Goal: Task Accomplishment & Management: Manage account settings

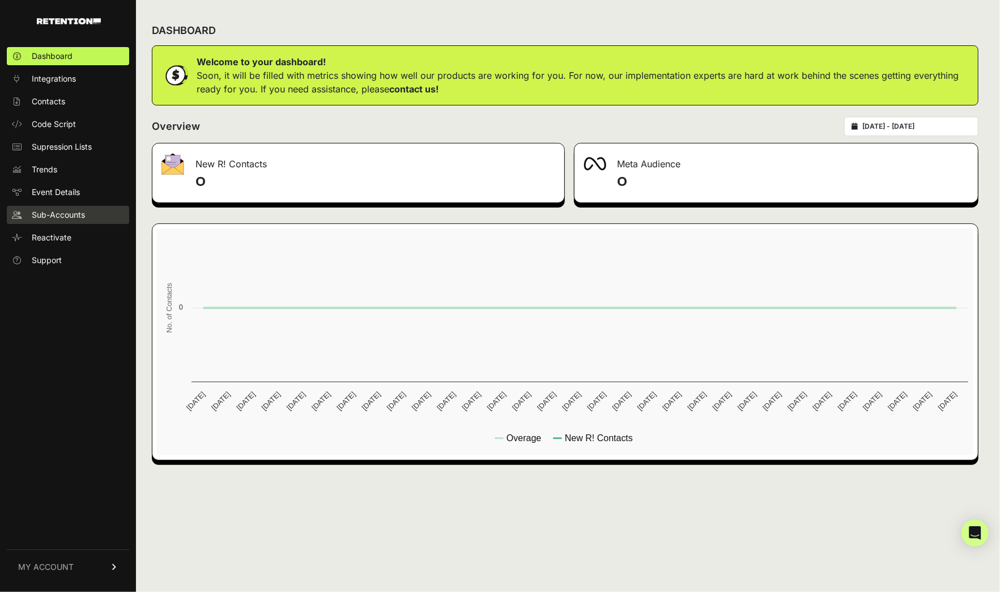
click at [77, 209] on span "Sub-Accounts" at bounding box center [58, 214] width 53 height 11
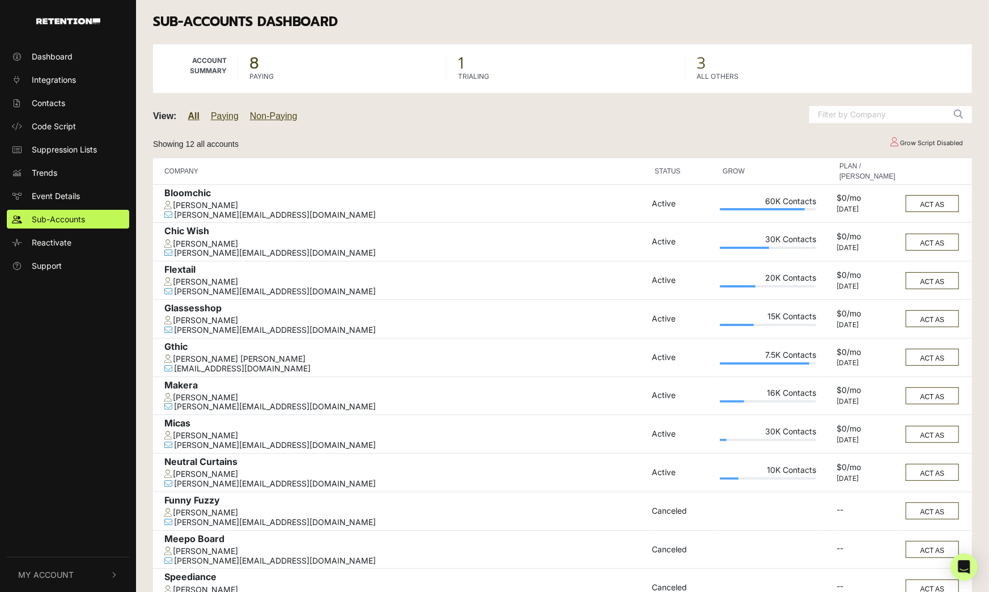
scroll to position [37, 0]
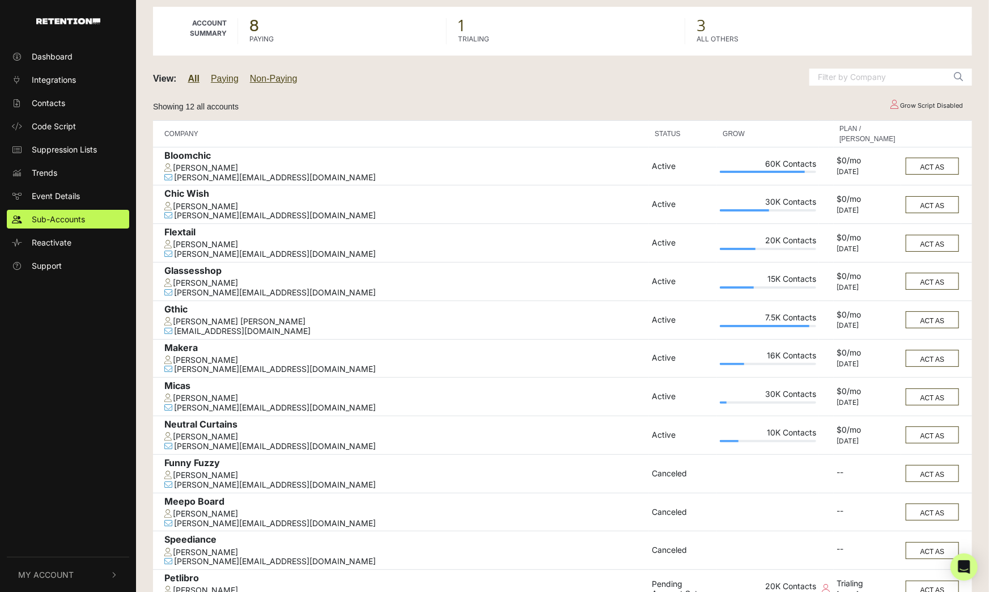
click at [872, 291] on td "$0/[DATE]" at bounding box center [867, 281] width 67 height 39
click at [257, 339] on td "Makera [PERSON_NAME] [PERSON_NAME][EMAIL_ADDRESS][DOMAIN_NAME]" at bounding box center [401, 358] width 496 height 39
drag, startPoint x: 187, startPoint y: 269, endPoint x: 880, endPoint y: 291, distance: 693.0
click at [880, 291] on tr "Glassesshop [PERSON_NAME] [PERSON_NAME][EMAIL_ADDRESS][DOMAIN_NAME] Active 15K …" at bounding box center [562, 281] width 819 height 39
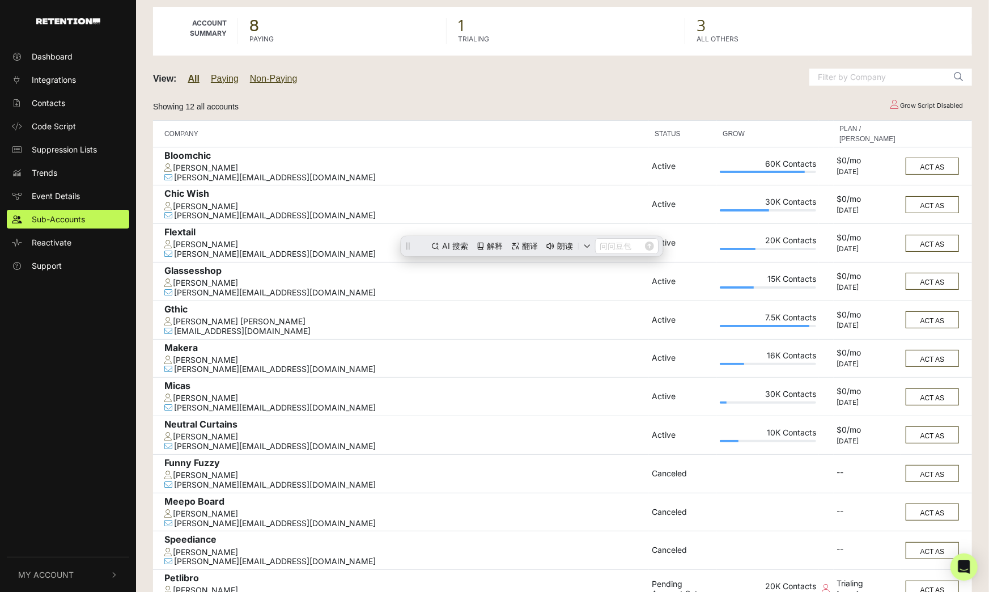
scroll to position [0, 0]
click at [880, 291] on td "$0/mo Sep 10th" at bounding box center [867, 281] width 67 height 39
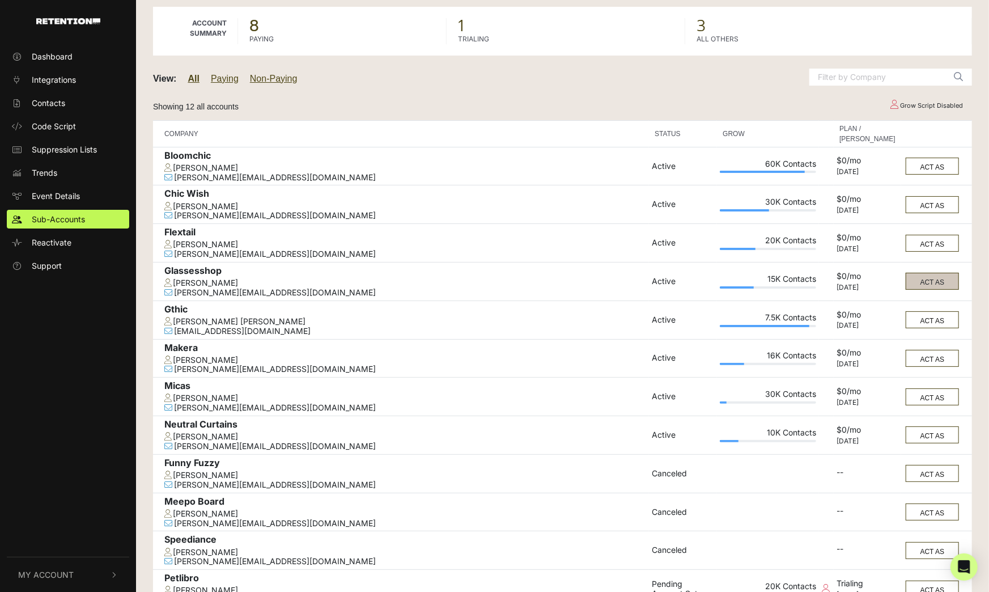
click at [940, 277] on button "ACT AS" at bounding box center [932, 281] width 53 height 17
